Goal: Task Accomplishment & Management: Use online tool/utility

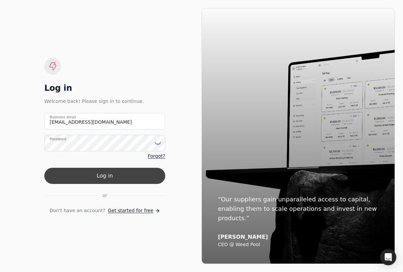
click at [128, 178] on button "Log in" at bounding box center [104, 176] width 121 height 16
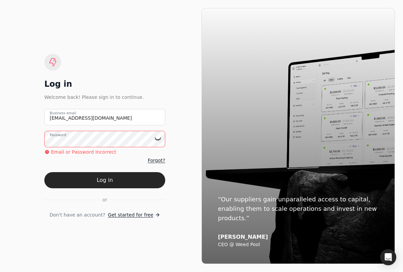
click at [159, 140] on icon at bounding box center [159, 139] width 0 height 1
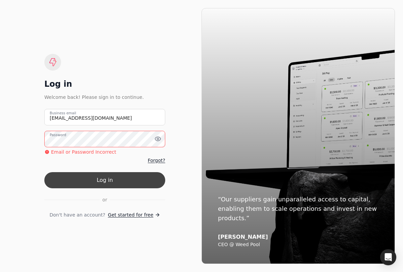
click at [131, 183] on button "Log in" at bounding box center [104, 180] width 121 height 16
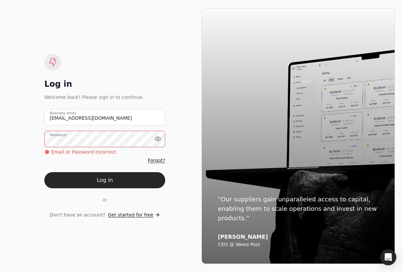
click at [145, 147] on div at bounding box center [104, 147] width 121 height 1
click at [44, 172] on button "Log in" at bounding box center [104, 180] width 121 height 16
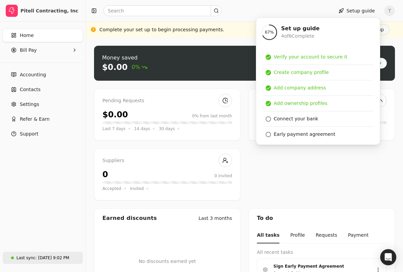
click at [51, 260] on div "[DATE] 9:02 PM" at bounding box center [53, 258] width 31 height 6
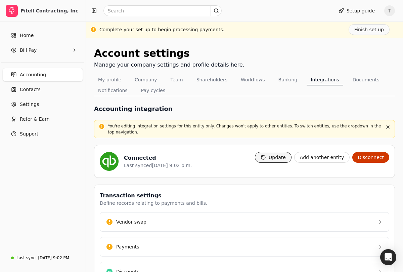
click at [280, 159] on button "Update" at bounding box center [273, 157] width 37 height 11
